Goal: Task Accomplishment & Management: Manage account settings

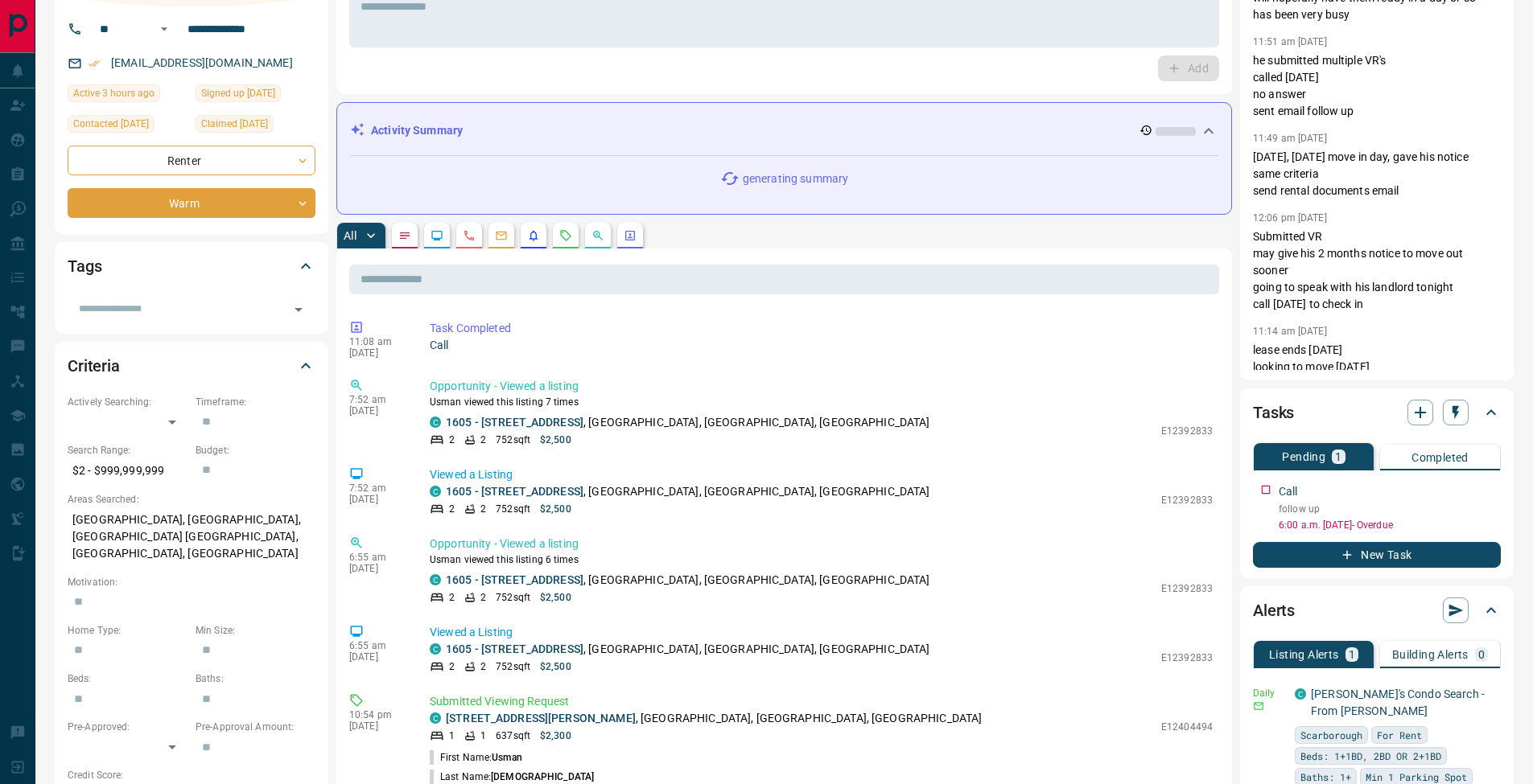
scroll to position [239, 0]
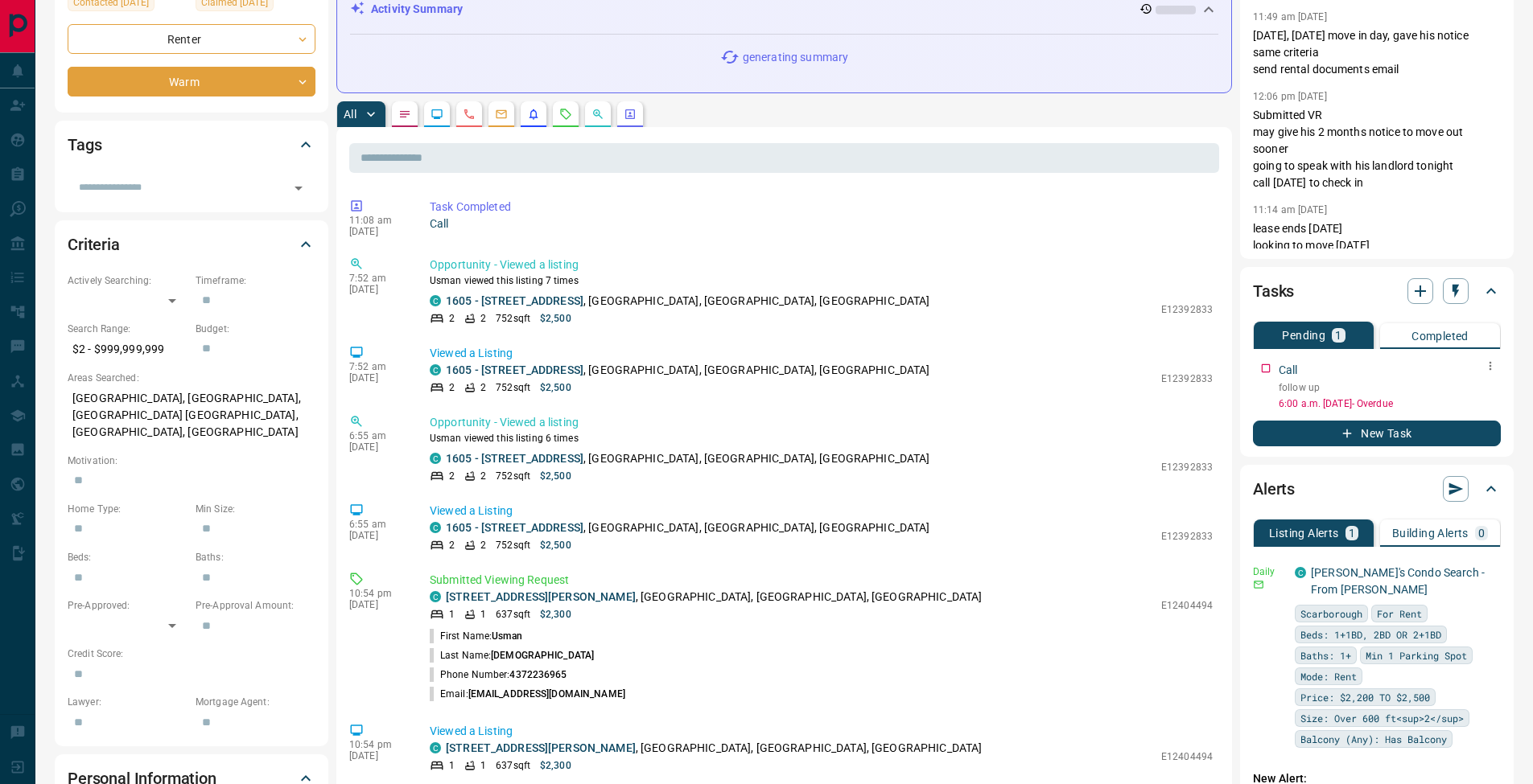
click at [1490, 365] on icon "button" at bounding box center [1490, 366] width 13 height 13
click at [1481, 386] on li "Edit" at bounding box center [1464, 396] width 70 height 24
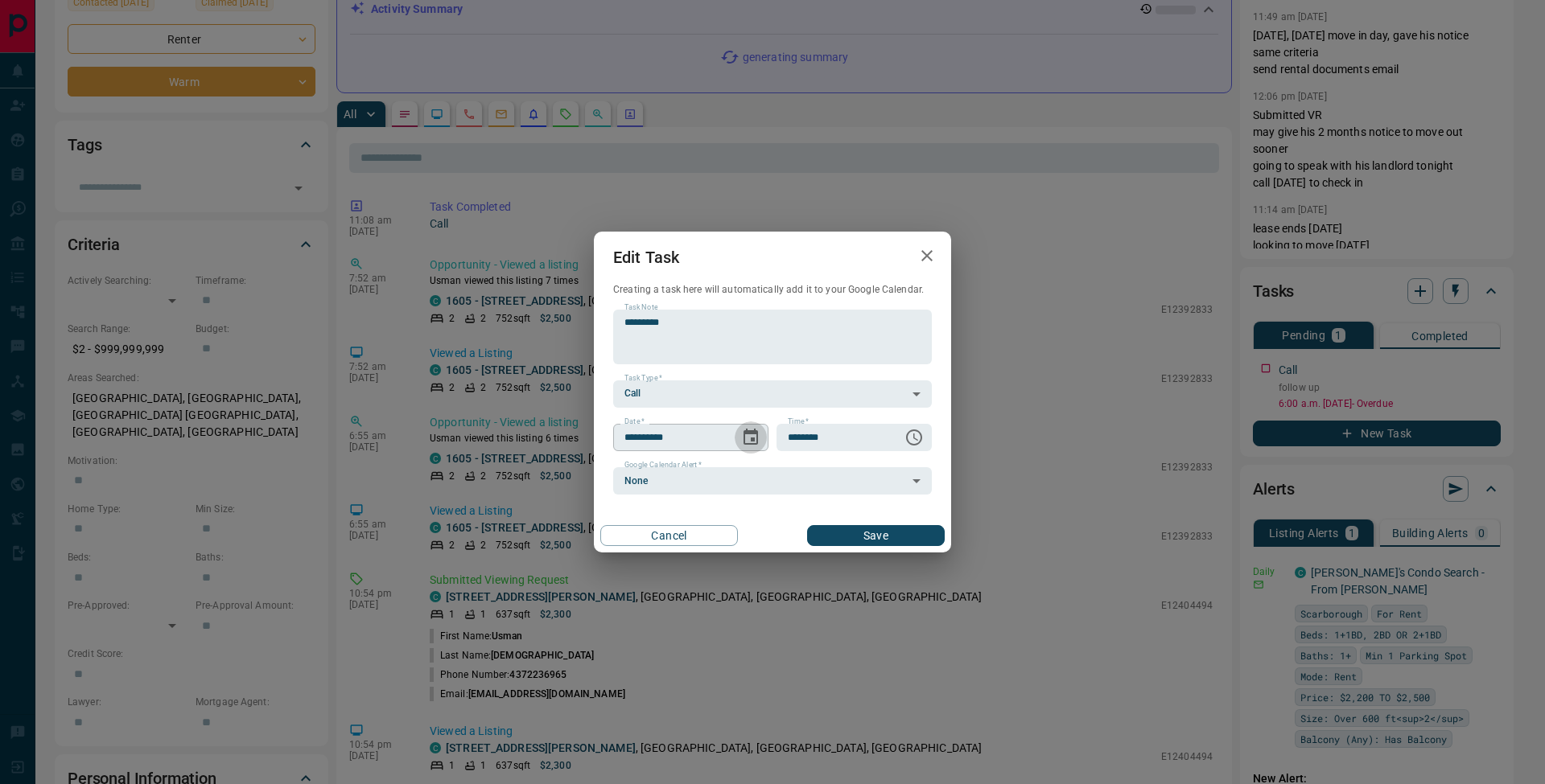
click at [747, 435] on icon "Choose date, selected date is Sep 15, 2025" at bounding box center [751, 438] width 19 height 19
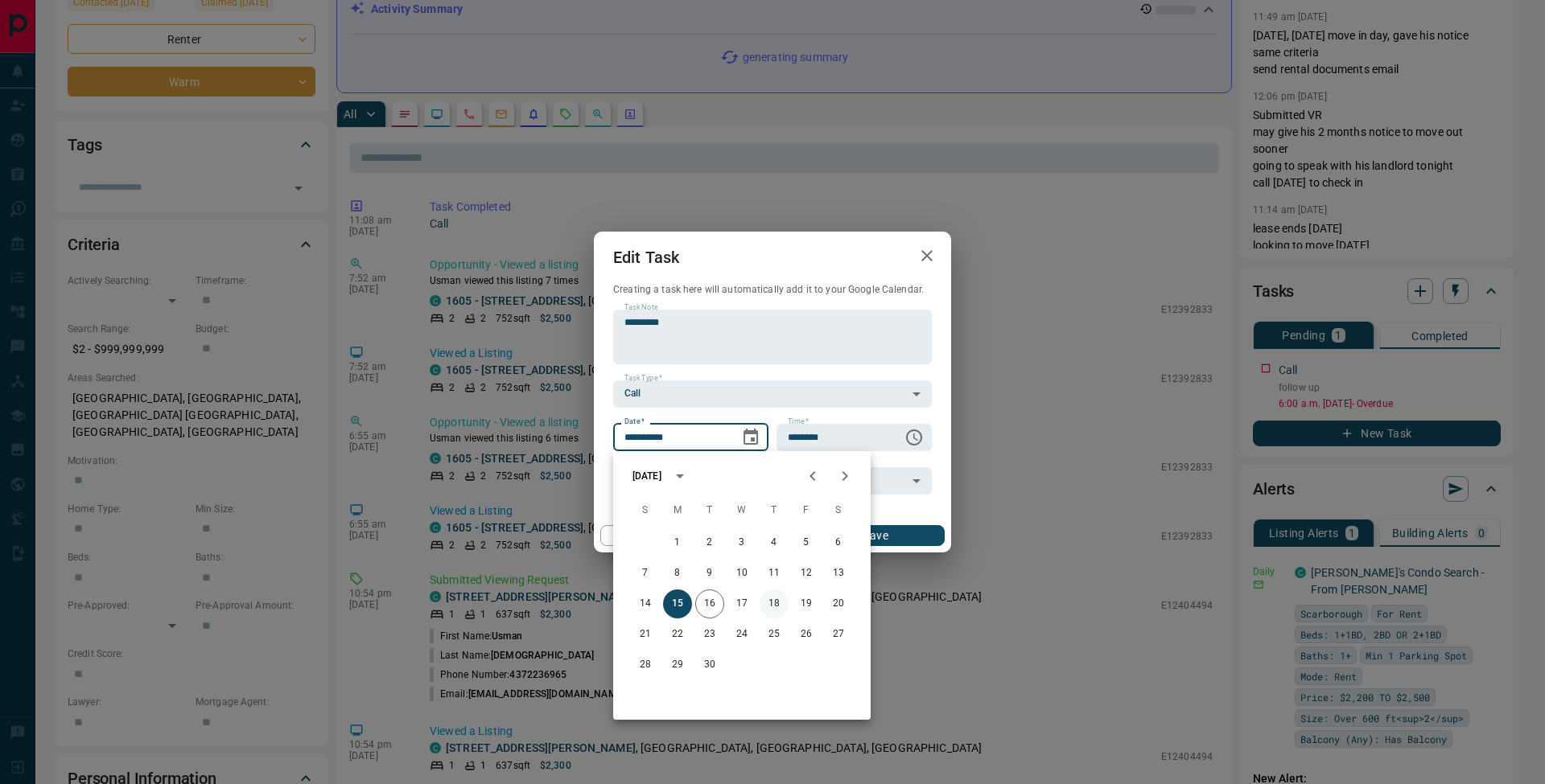
click at [772, 607] on button "18" at bounding box center [774, 603] width 29 height 29
type input "**********"
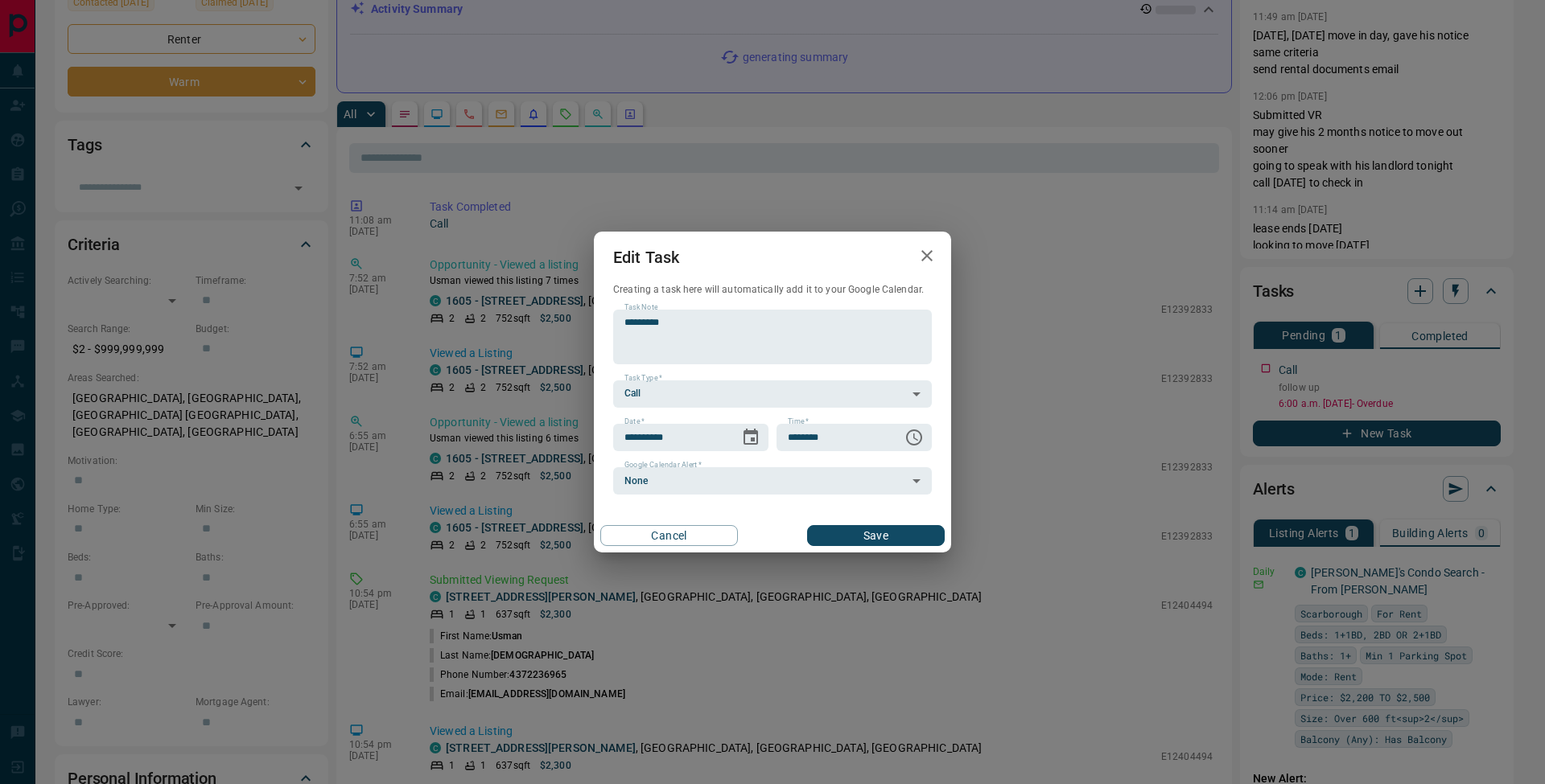
click at [904, 526] on button "Save" at bounding box center [876, 536] width 137 height 21
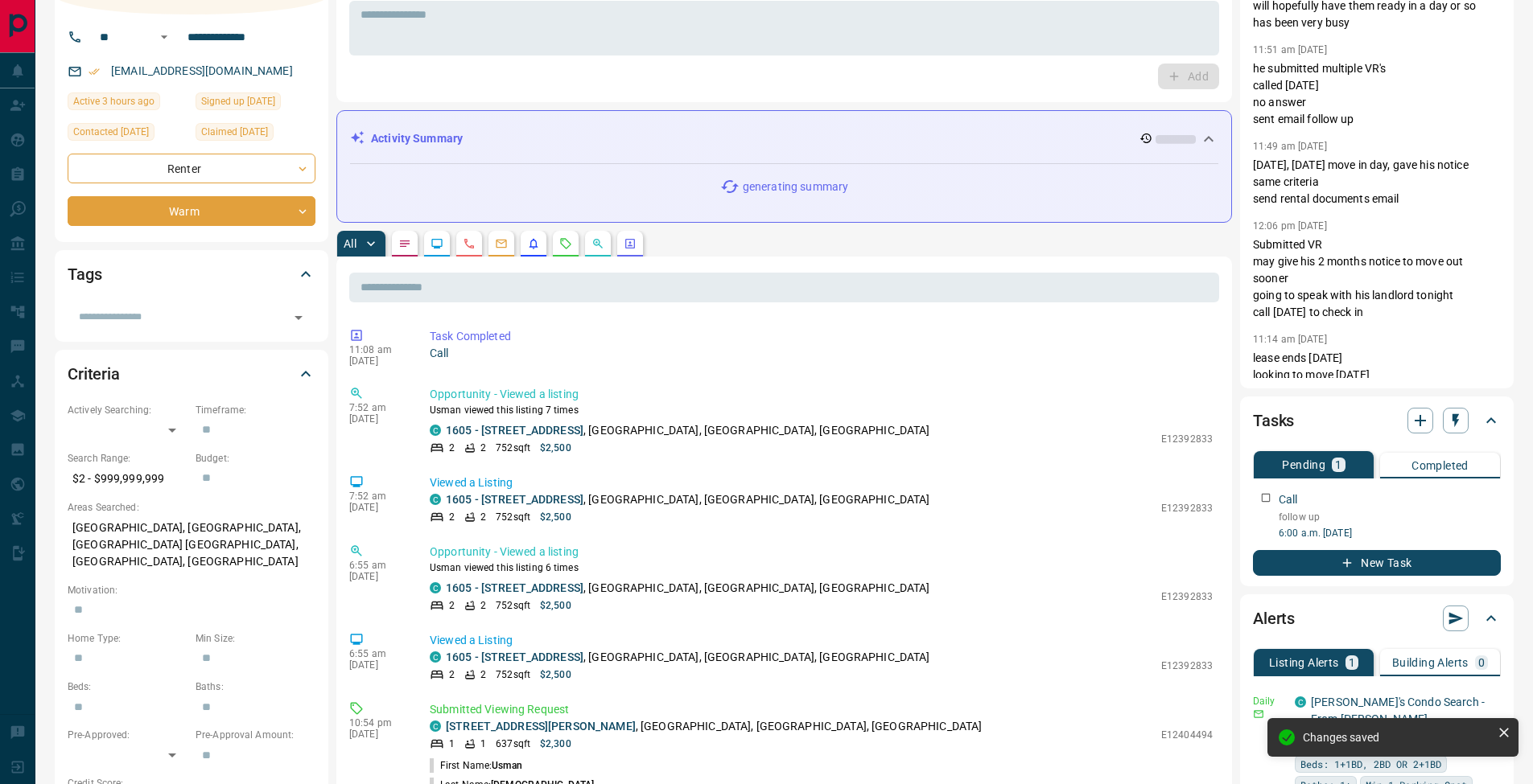
scroll to position [0, 0]
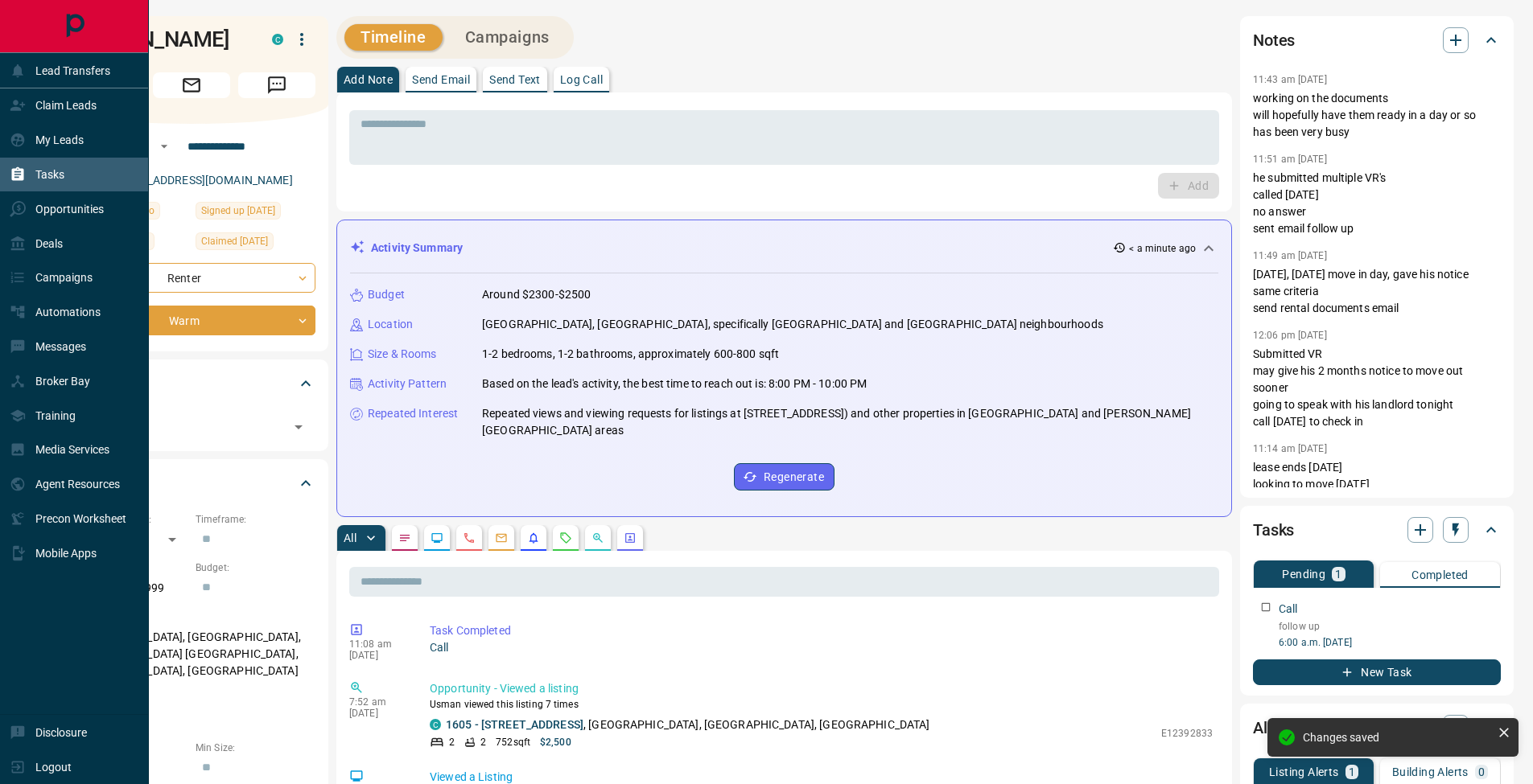
click at [17, 174] on icon at bounding box center [18, 174] width 16 height 16
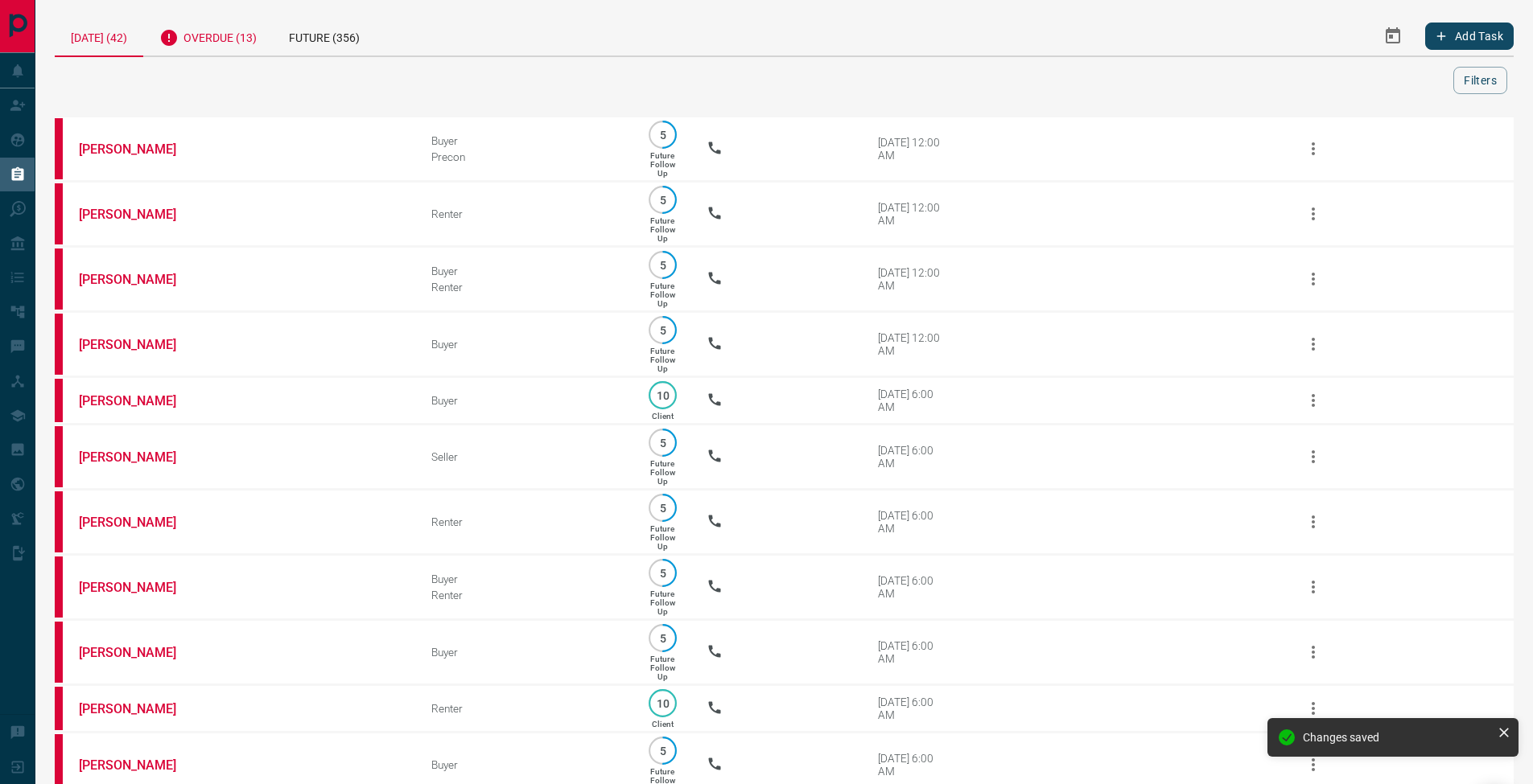
click at [255, 34] on div "Overdue (13)" at bounding box center [208, 35] width 130 height 40
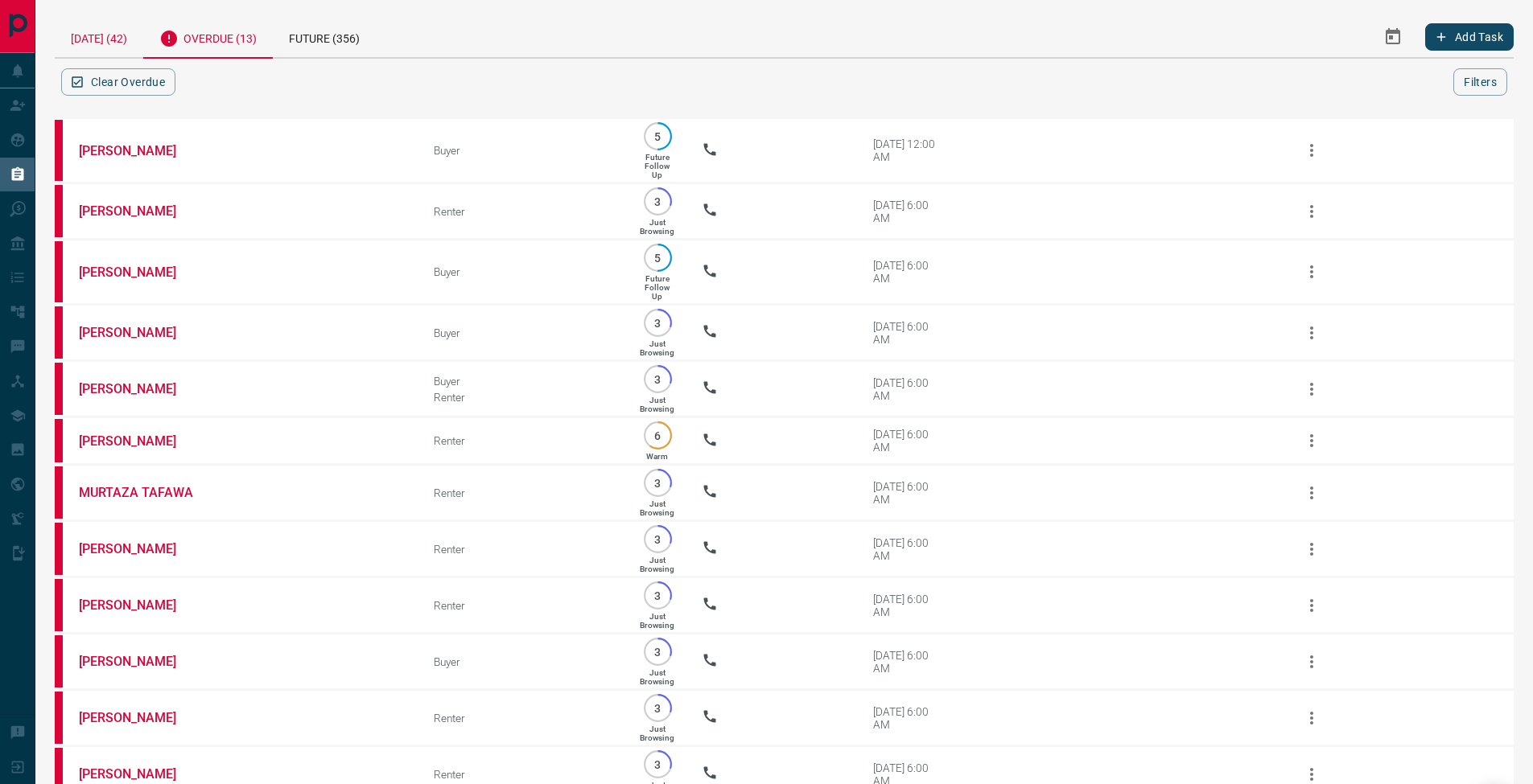
click at [121, 41] on div "[DATE] (42)" at bounding box center [99, 36] width 88 height 41
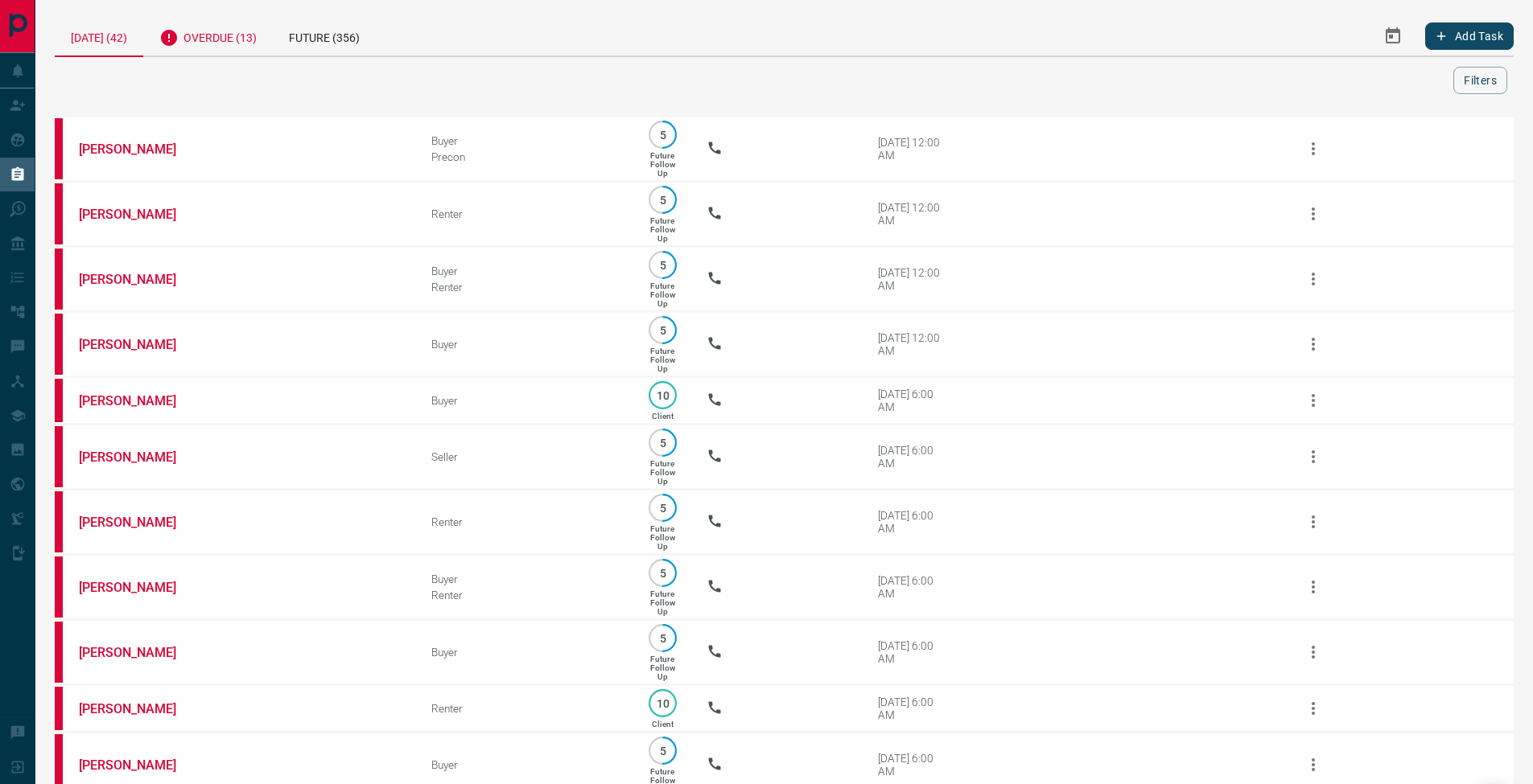
click at [255, 37] on div "Overdue (13)" at bounding box center [208, 35] width 130 height 40
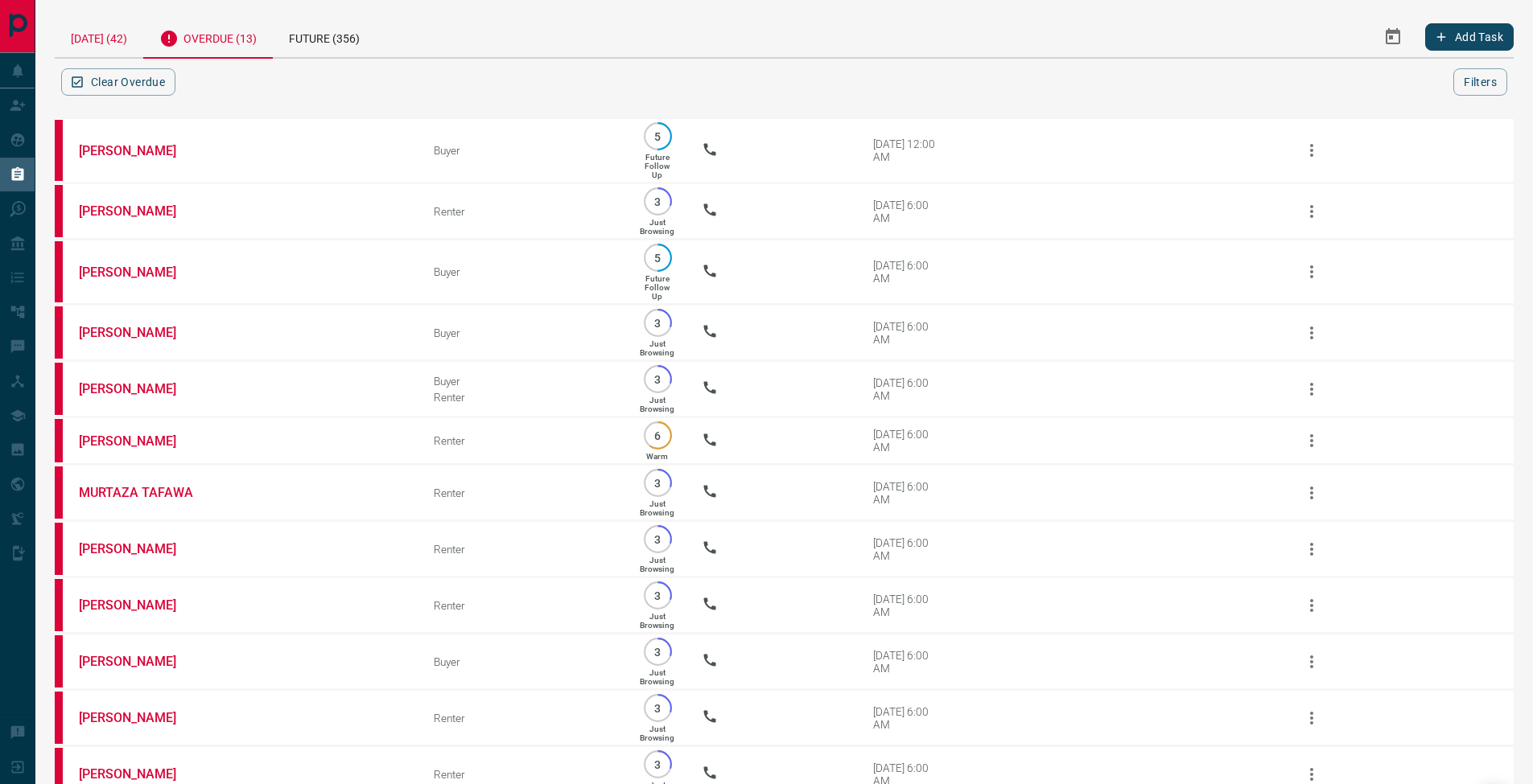
click at [96, 32] on div "[DATE] (42)" at bounding box center [99, 36] width 88 height 41
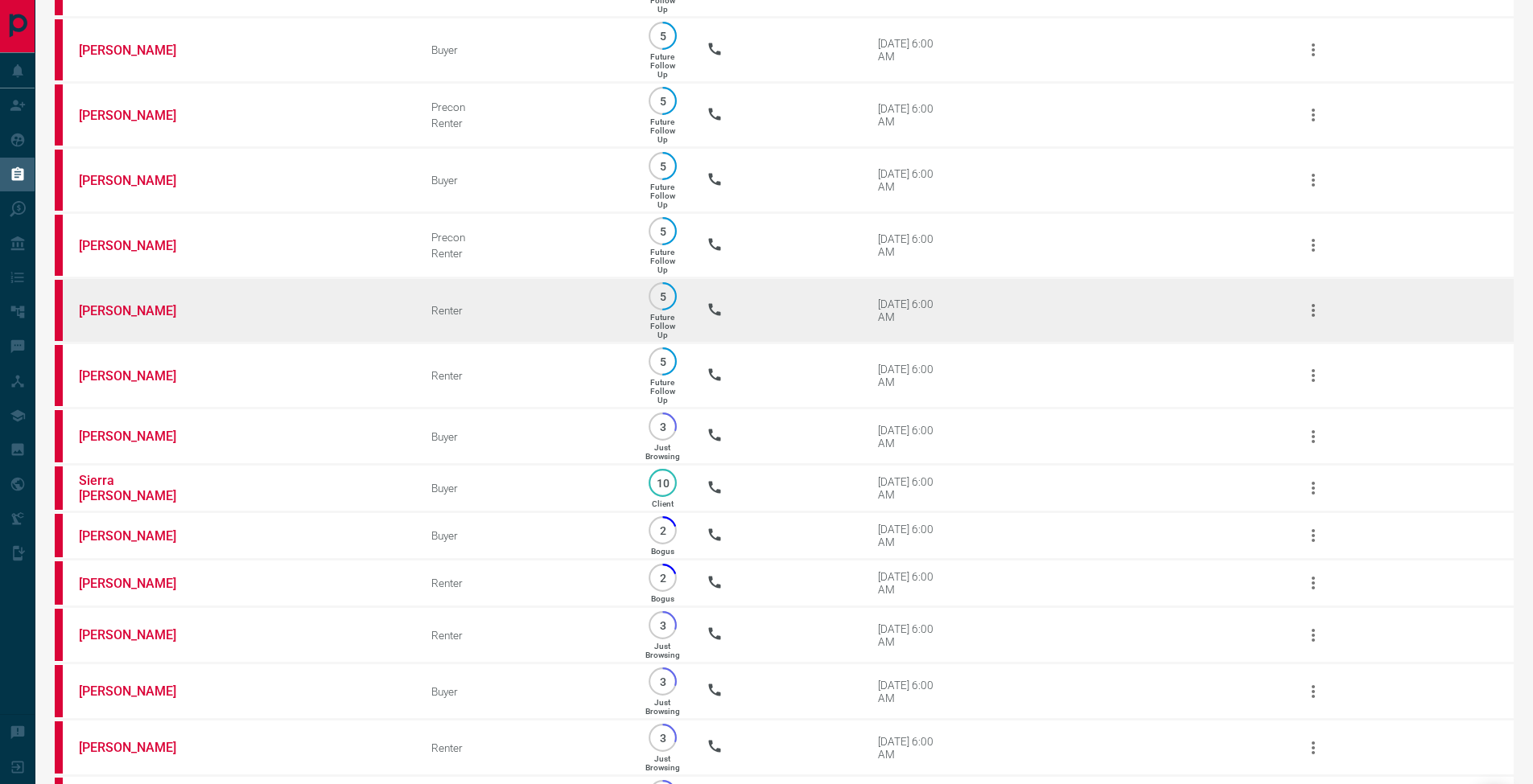
scroll to position [1170, 0]
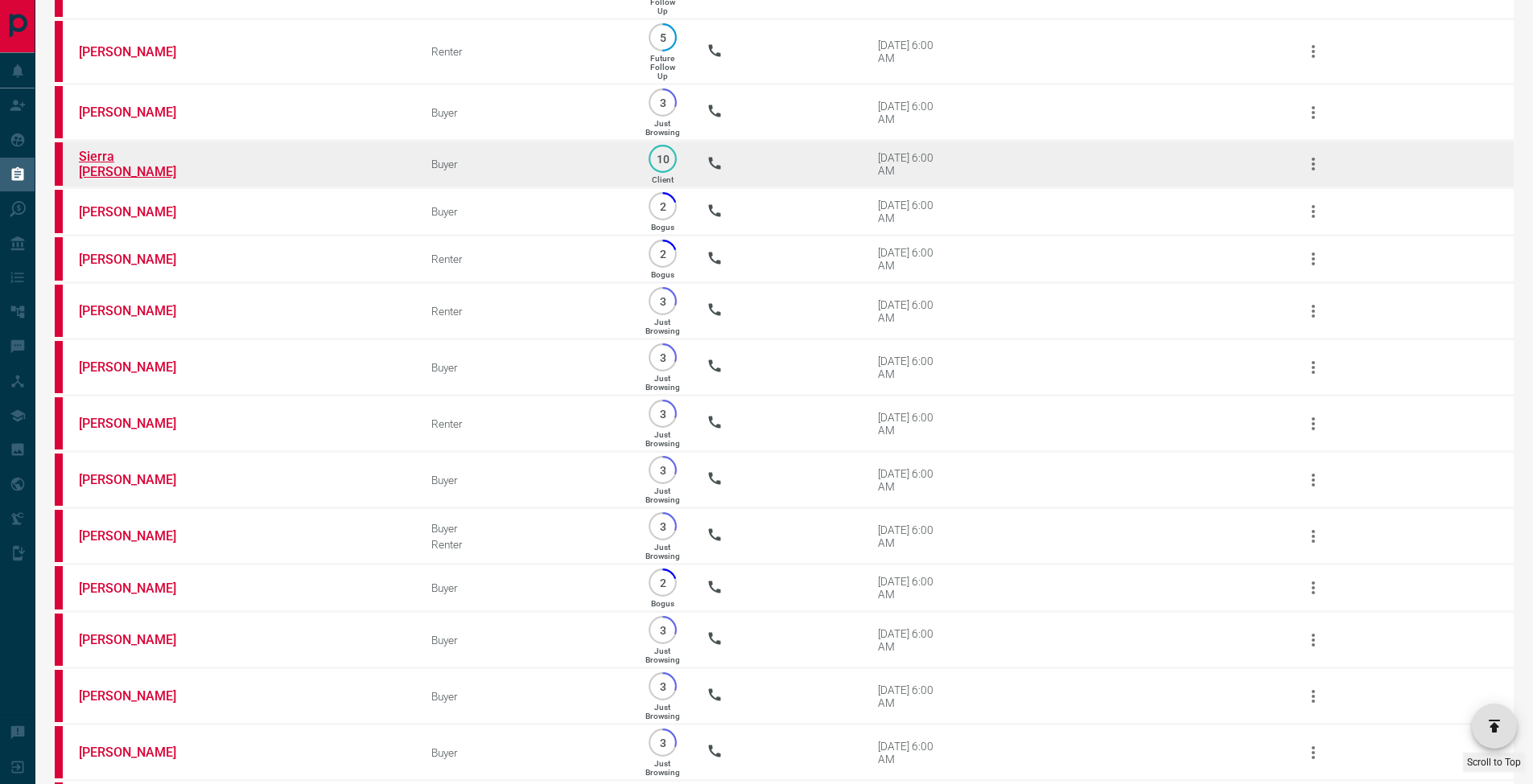
click at [130, 180] on link "Sierra [PERSON_NAME]" at bounding box center [138, 164] width 121 height 31
